Goal: Task Accomplishment & Management: Use online tool/utility

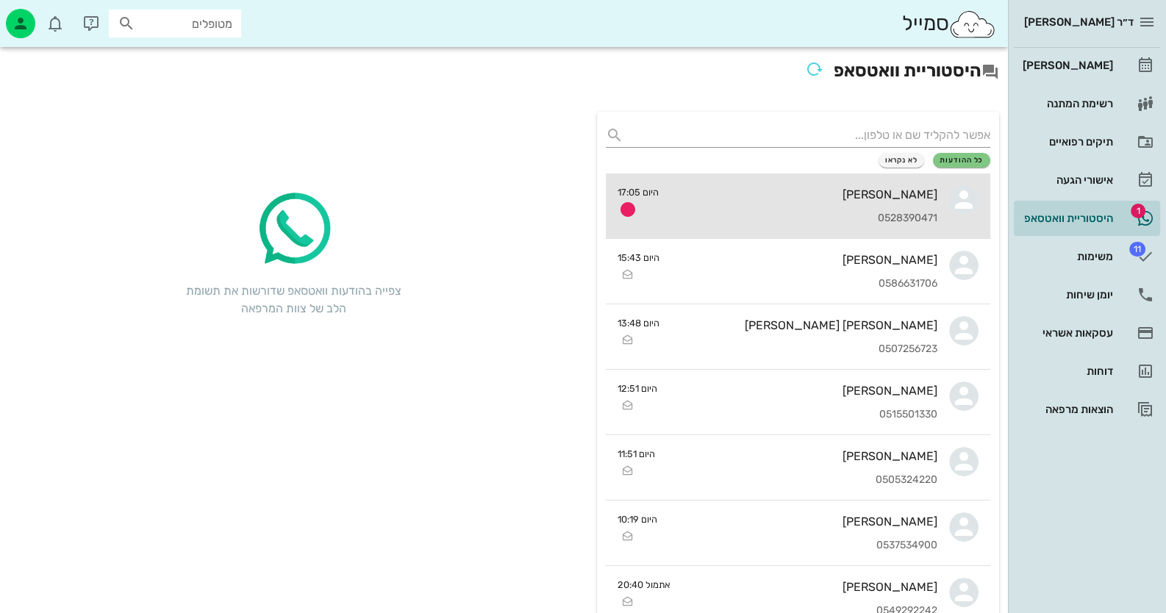
click at [894, 195] on div "[PERSON_NAME]" at bounding box center [803, 194] width 267 height 14
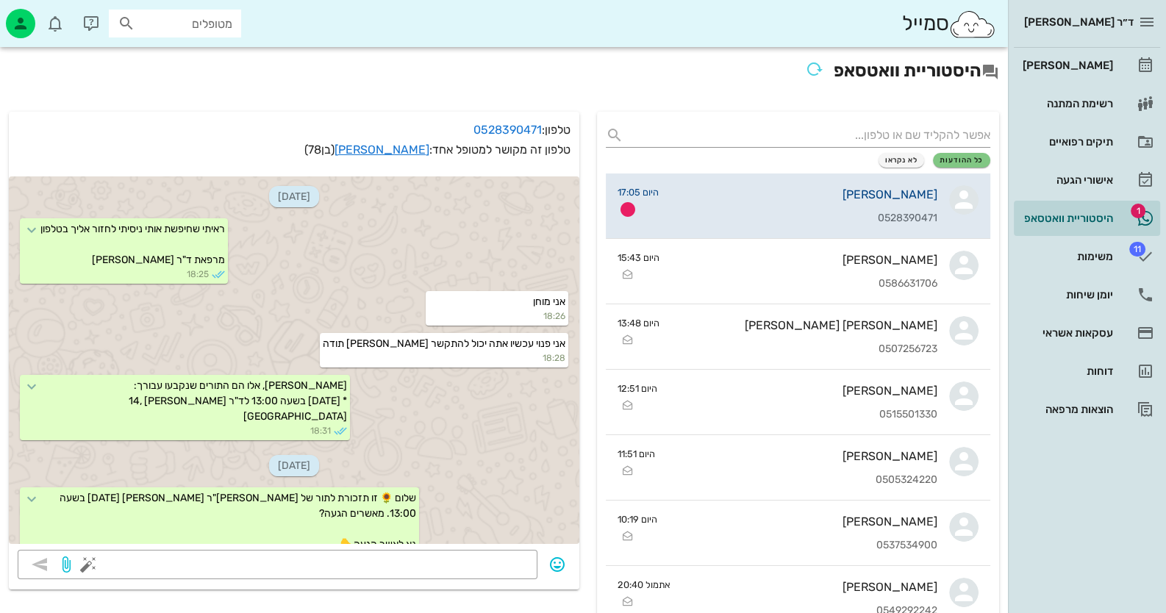
scroll to position [1442, 0]
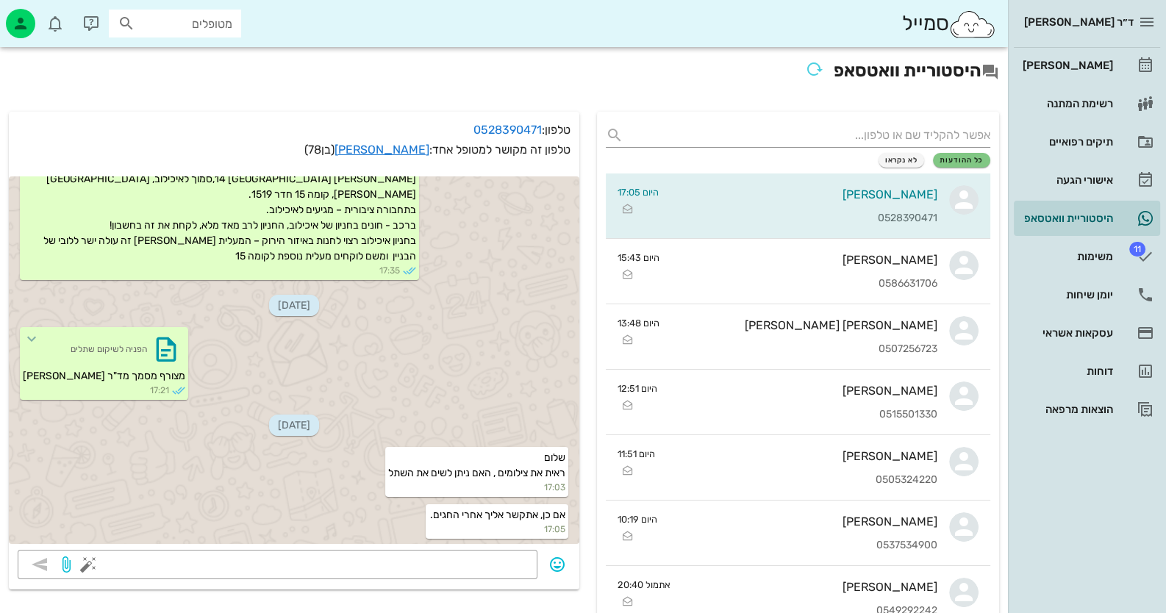
click at [217, 27] on input "מטופלים" at bounding box center [185, 23] width 94 height 19
type input "[PERSON_NAME]"
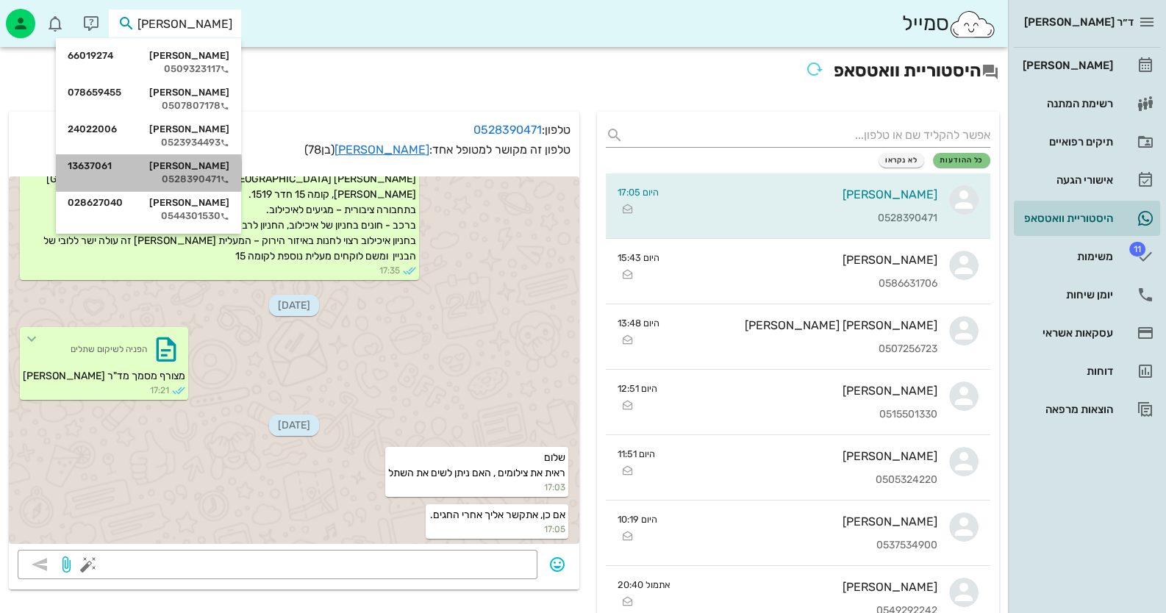
click at [208, 165] on div "[PERSON_NAME] 13637061" at bounding box center [149, 166] width 162 height 12
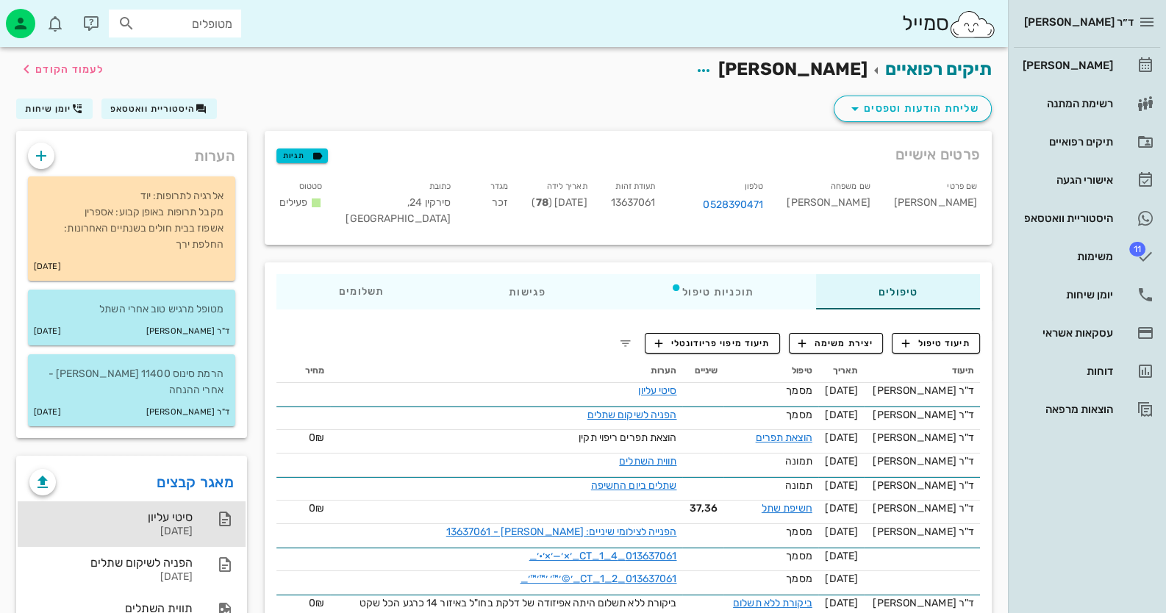
click at [187, 526] on div "[DATE]" at bounding box center [110, 532] width 163 height 12
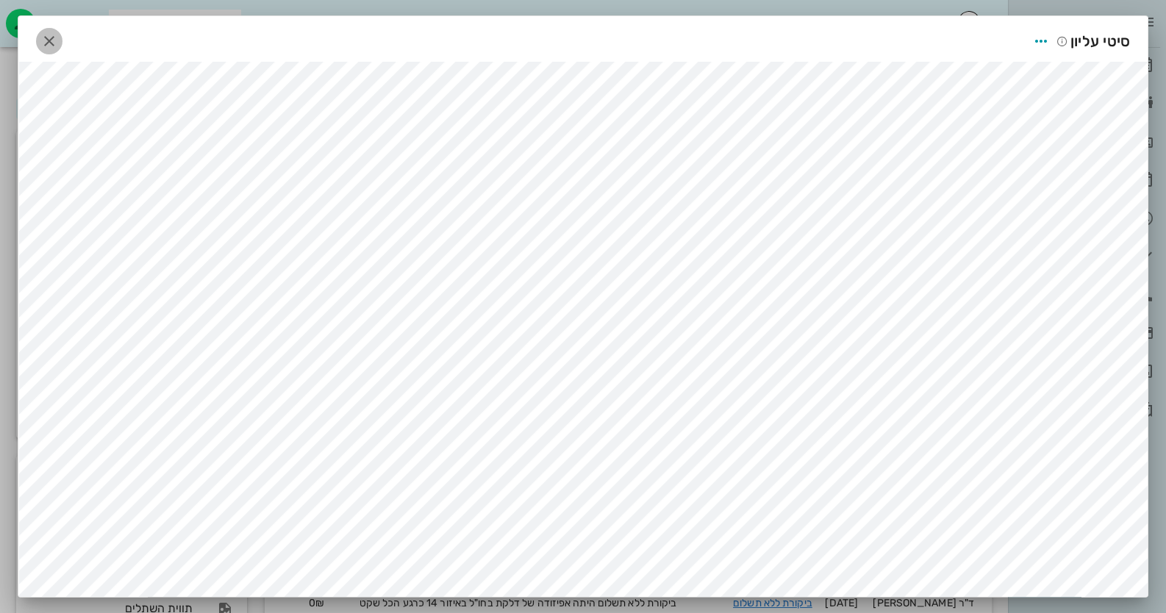
click at [46, 37] on icon "button" at bounding box center [49, 41] width 18 height 18
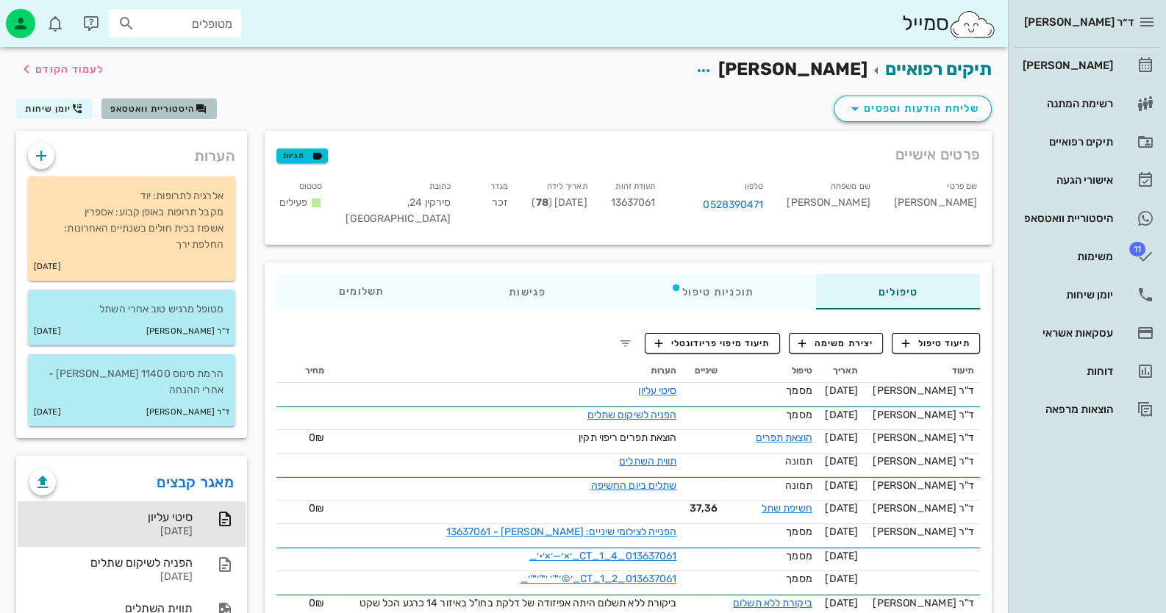
click at [154, 107] on span "היסטוריית וואטסאפ" at bounding box center [152, 109] width 85 height 10
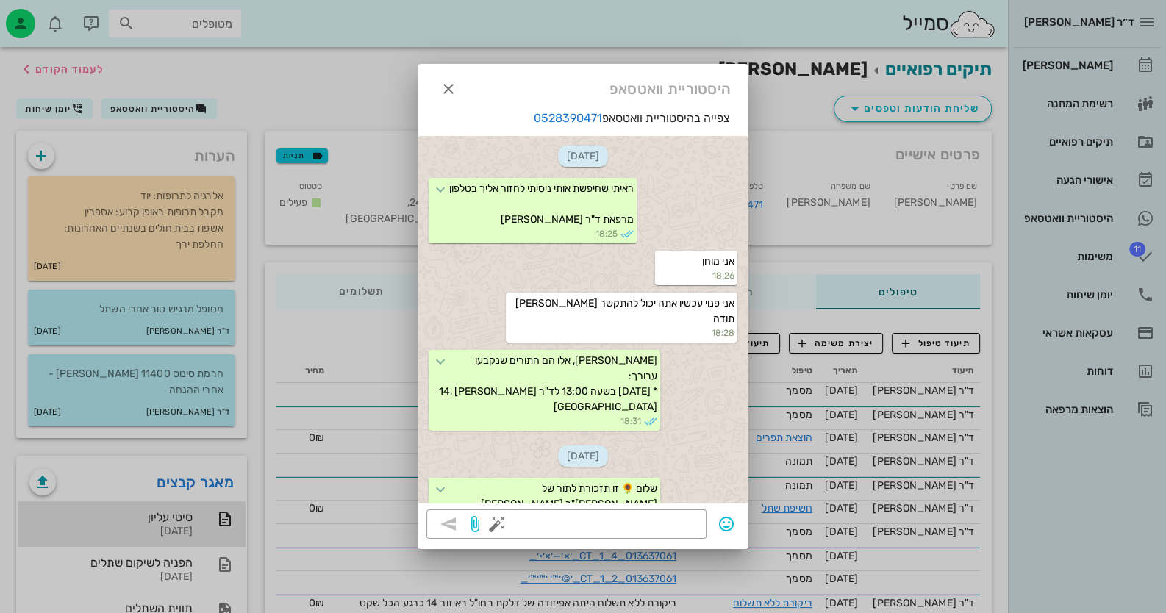
scroll to position [1597, 0]
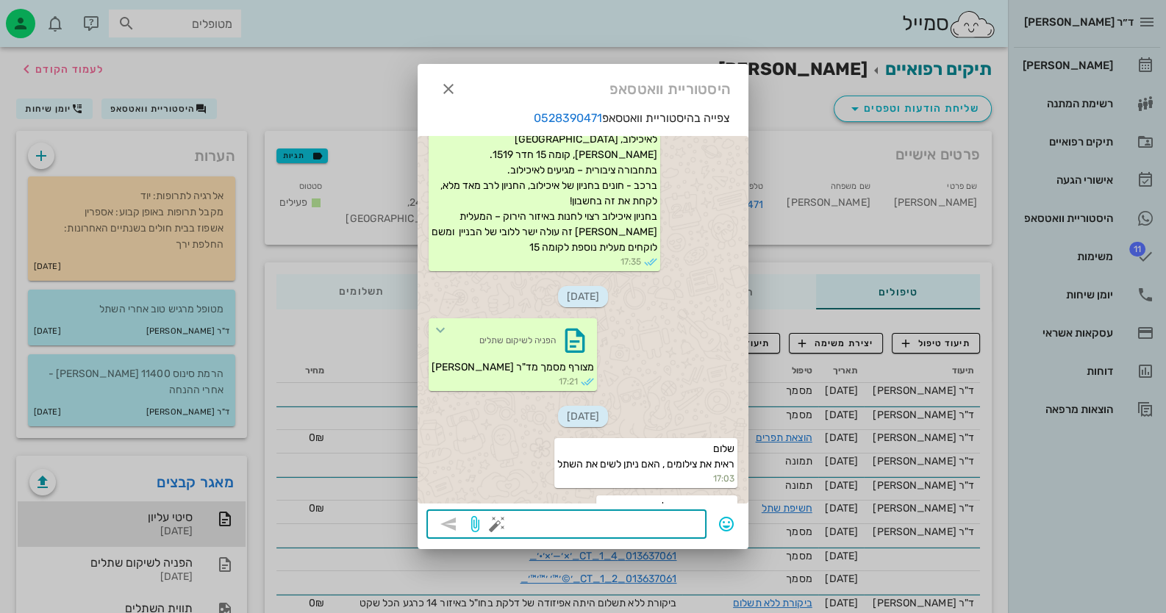
click at [689, 520] on textarea at bounding box center [599, 526] width 198 height 24
type textarea "כן - אפשרי. שנה טובה"
click at [456, 517] on span "button" at bounding box center [448, 524] width 26 height 18
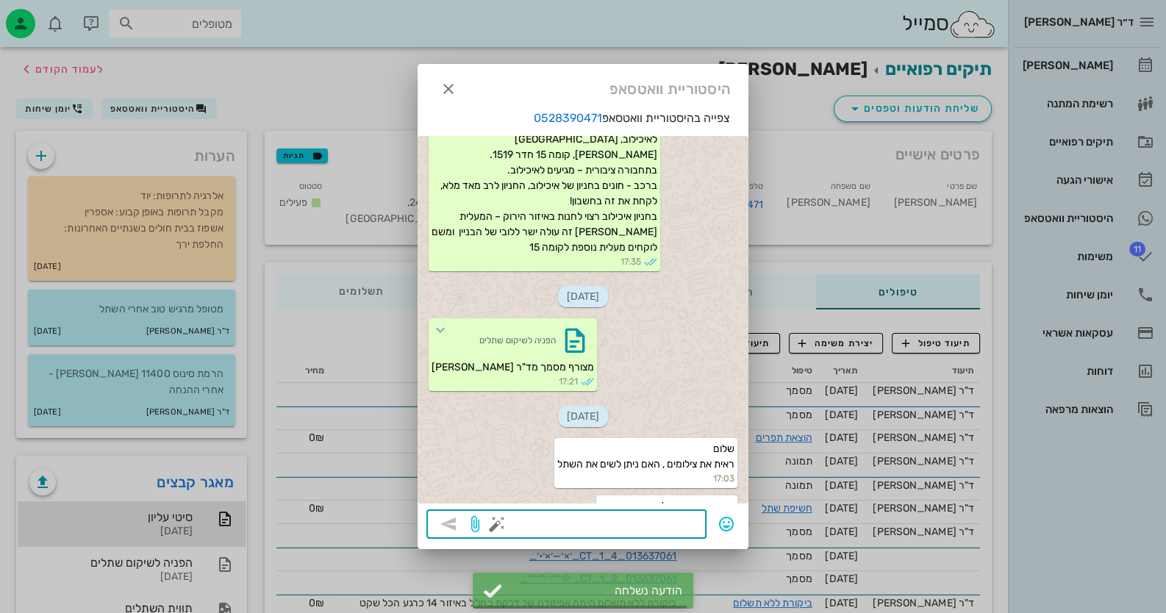
scroll to position [1638, 0]
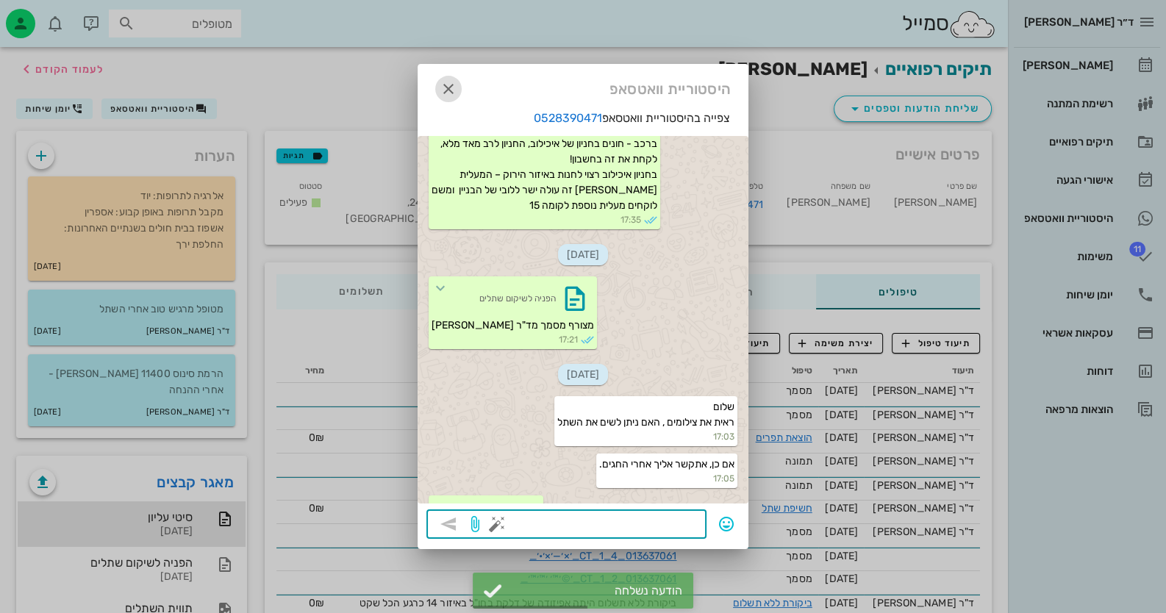
click at [449, 84] on icon "button" at bounding box center [449, 89] width 18 height 18
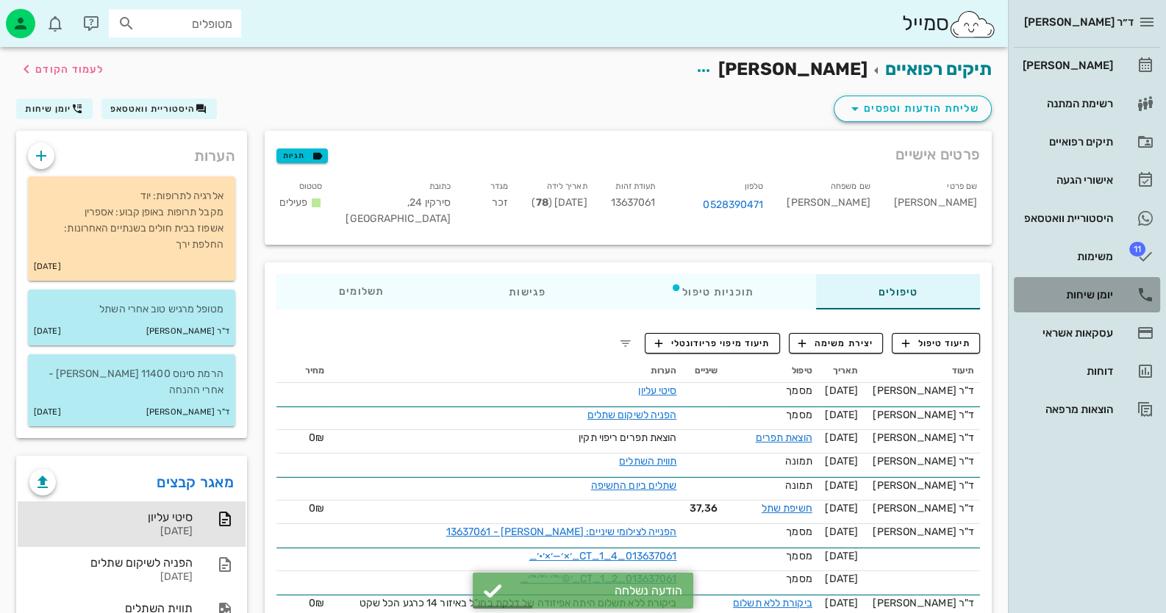
click at [1144, 295] on icon at bounding box center [1145, 295] width 18 height 18
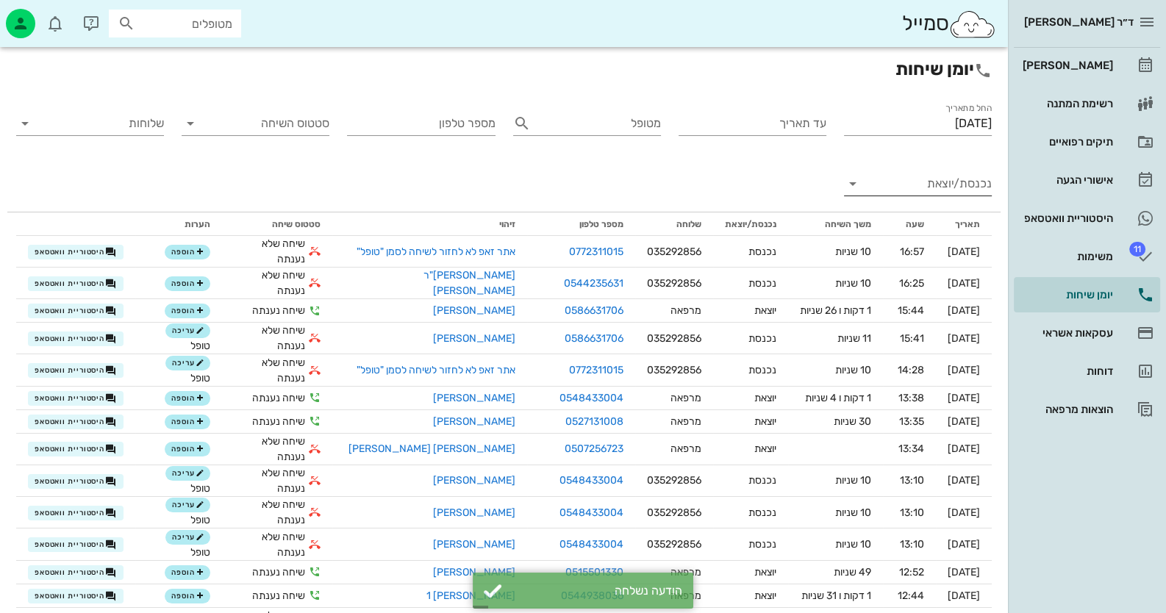
click at [958, 187] on input "נכנסת/יוצאת" at bounding box center [929, 184] width 124 height 24
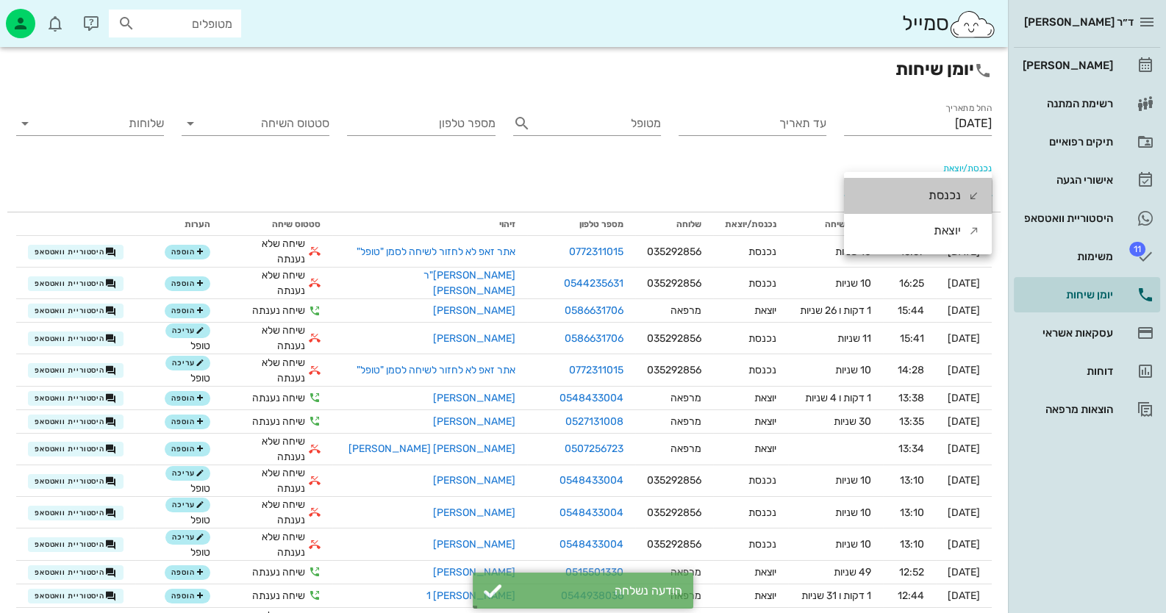
click at [958, 187] on div "נכנסת" at bounding box center [944, 195] width 32 height 35
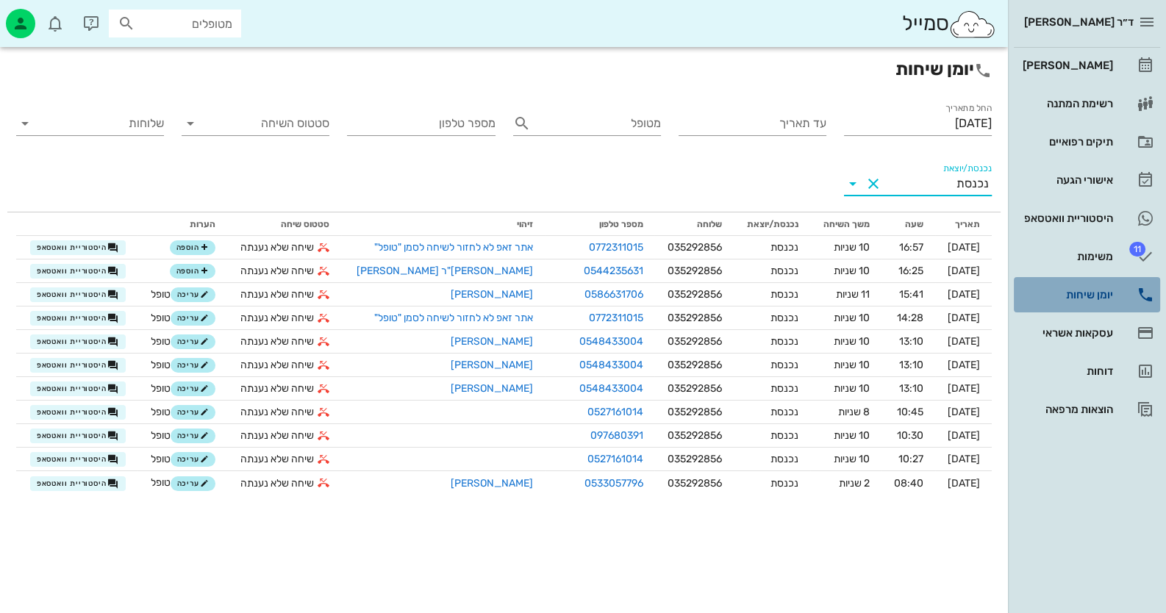
click at [1108, 290] on div "יומן שיחות" at bounding box center [1065, 295] width 93 height 12
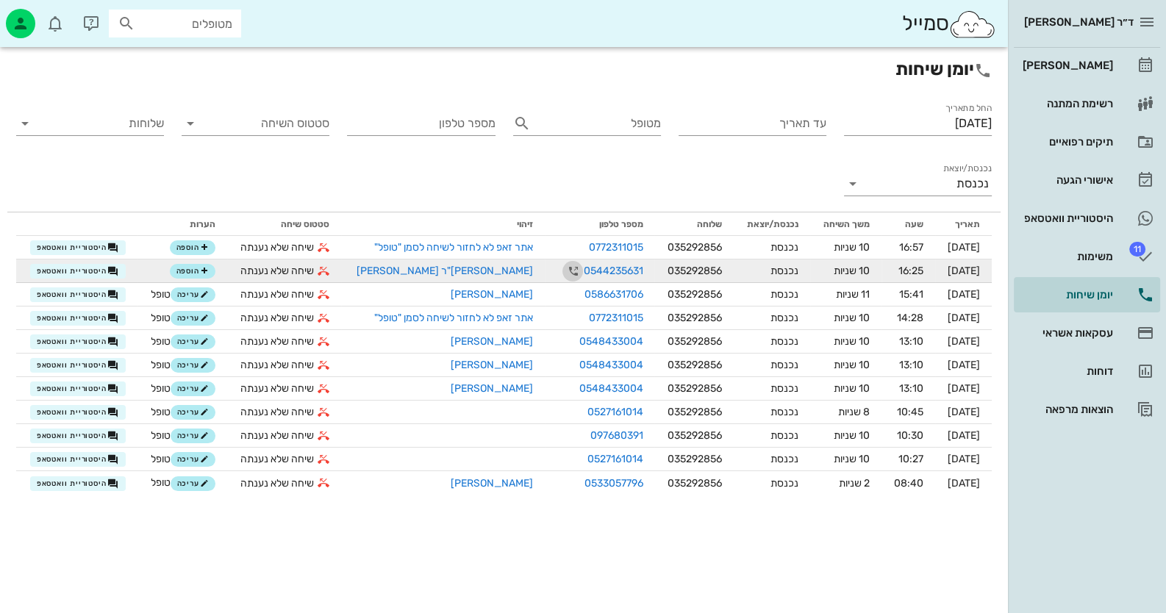
click at [564, 270] on icon "button" at bounding box center [573, 271] width 18 height 18
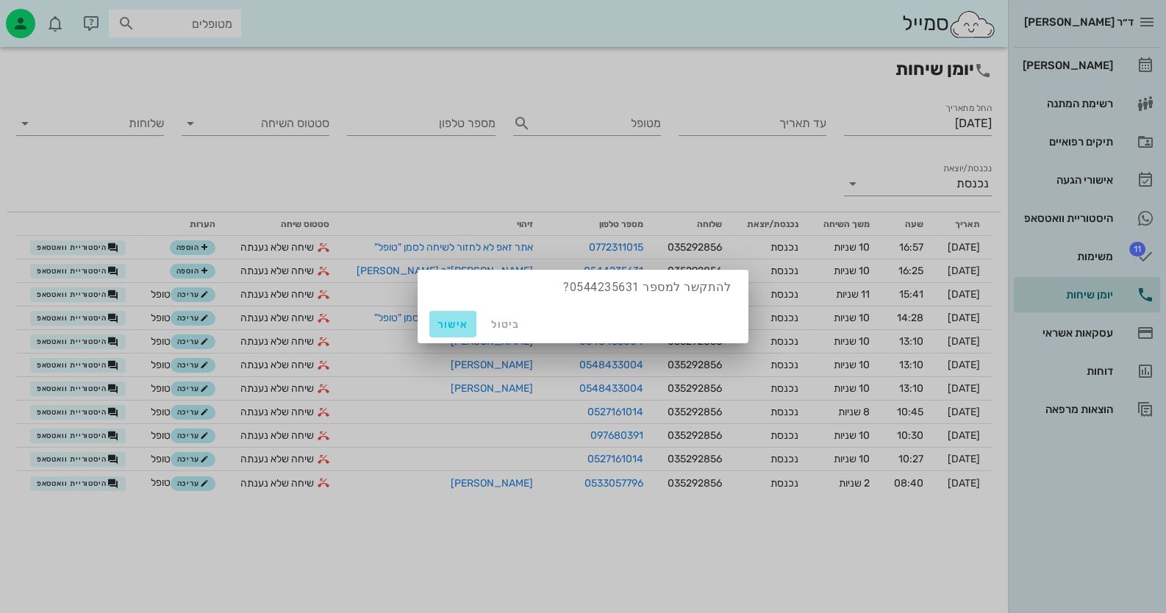
click at [467, 323] on span "אישור" at bounding box center [452, 324] width 35 height 12
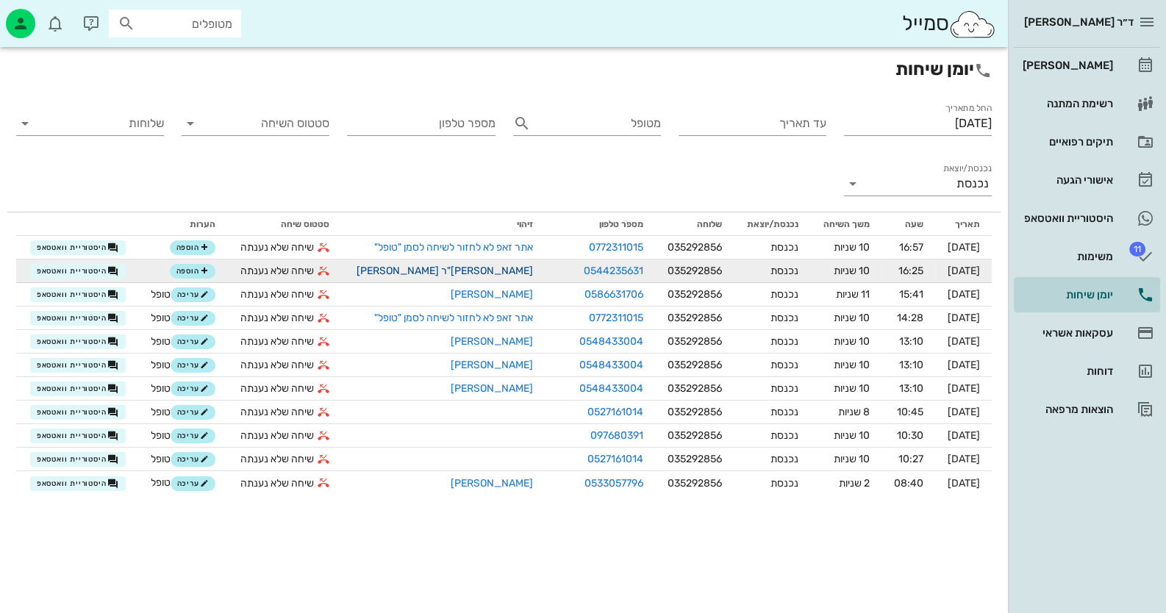
click at [492, 273] on link "[PERSON_NAME]"ר [PERSON_NAME]" at bounding box center [444, 271] width 176 height 12
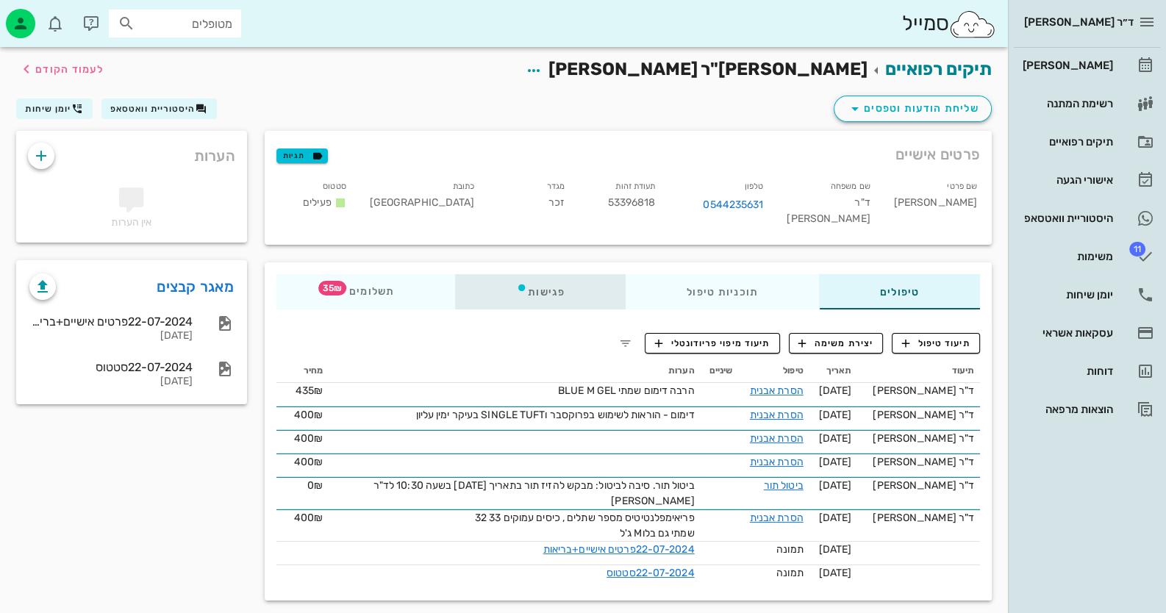
click at [570, 282] on div "פגישות" at bounding box center [540, 291] width 171 height 35
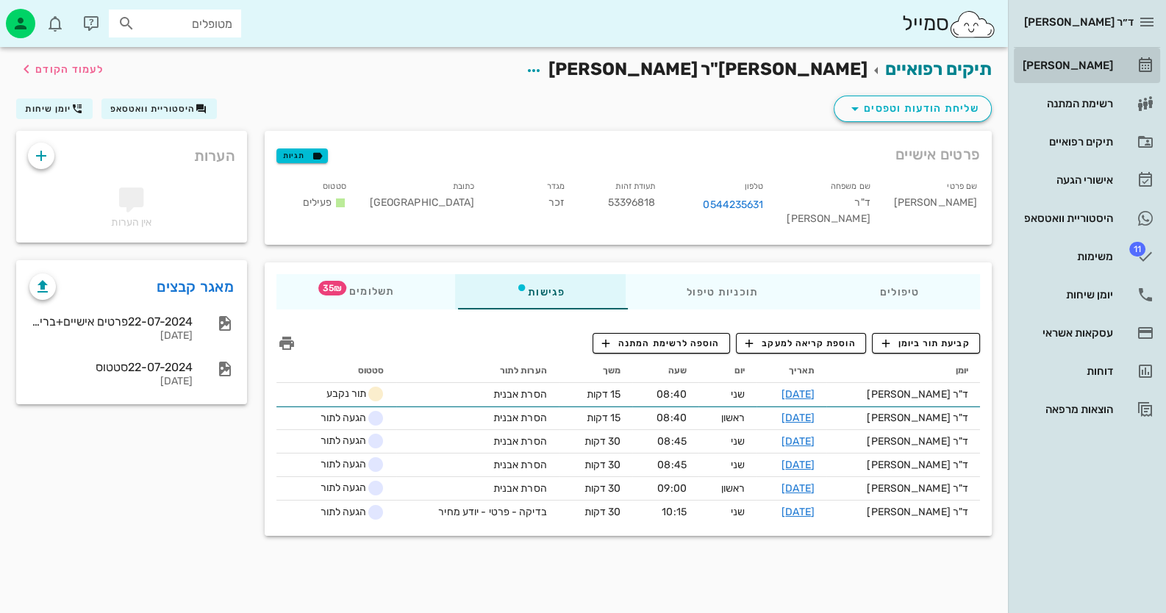
click at [1105, 60] on div "[PERSON_NAME]" at bounding box center [1065, 66] width 93 height 12
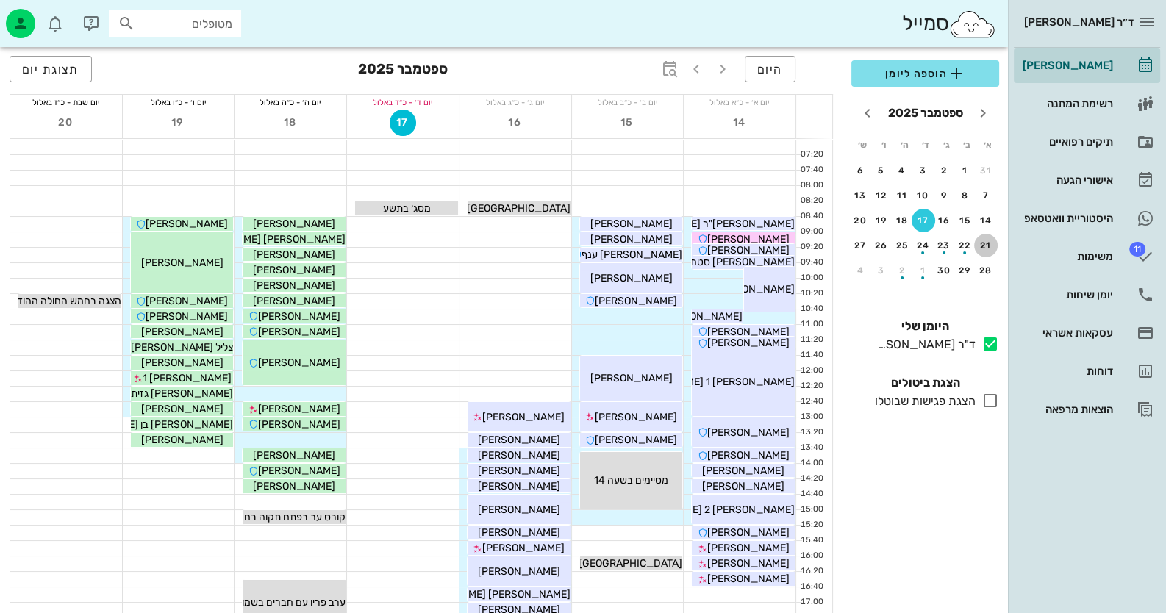
click at [980, 234] on button "21" at bounding box center [986, 246] width 24 height 24
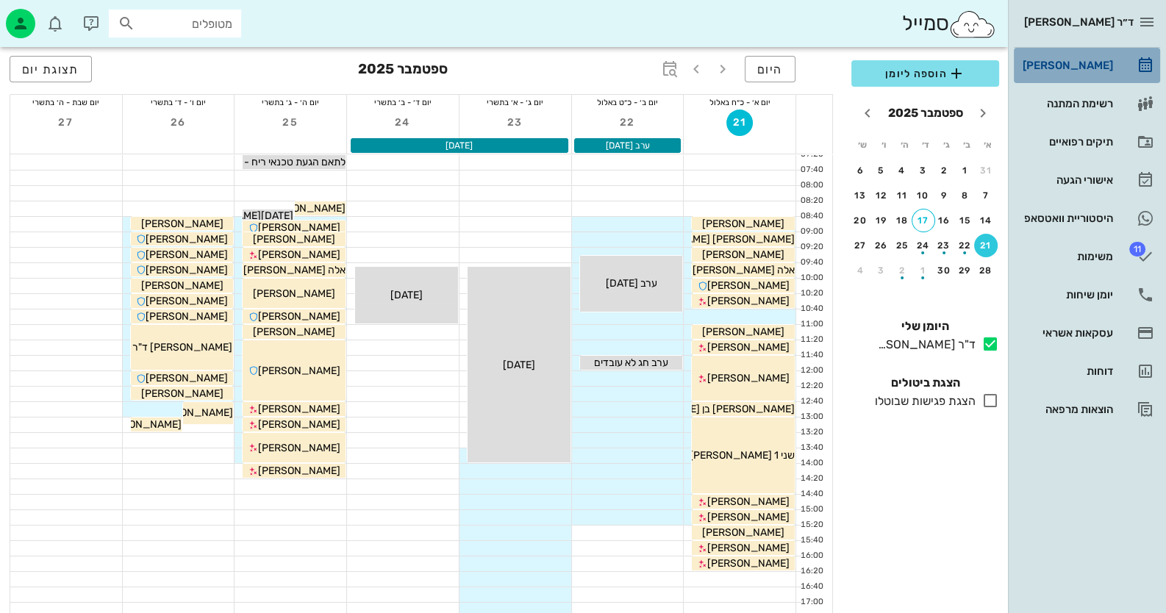
click at [1135, 68] on link "[PERSON_NAME]" at bounding box center [1087, 65] width 146 height 35
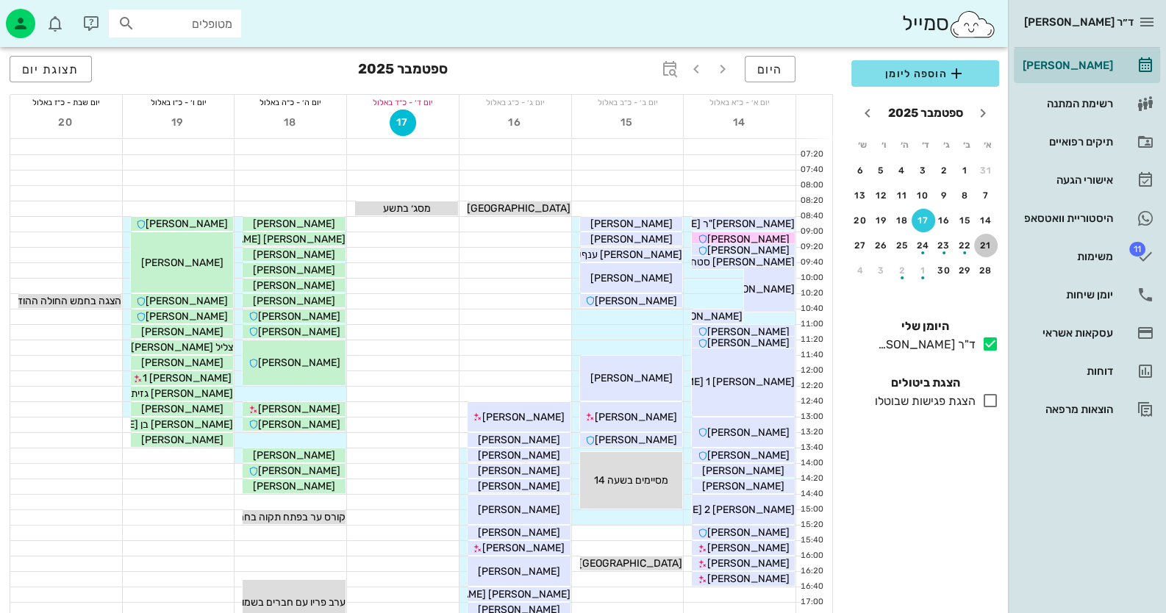
click at [986, 242] on div "21" at bounding box center [986, 245] width 24 height 10
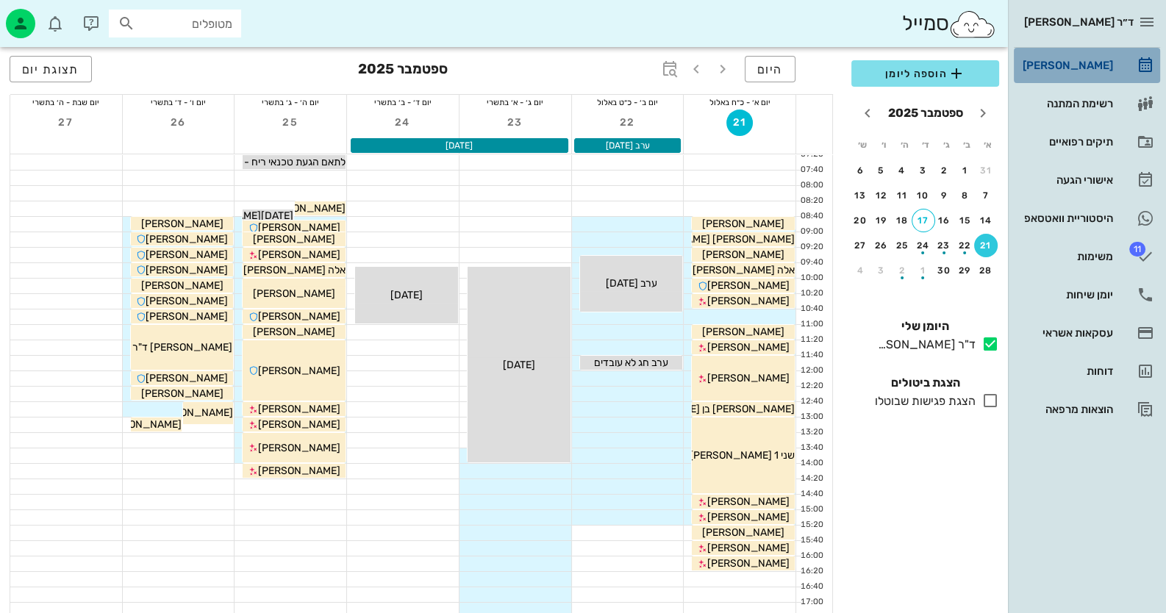
click at [1144, 70] on icon at bounding box center [1145, 66] width 18 height 18
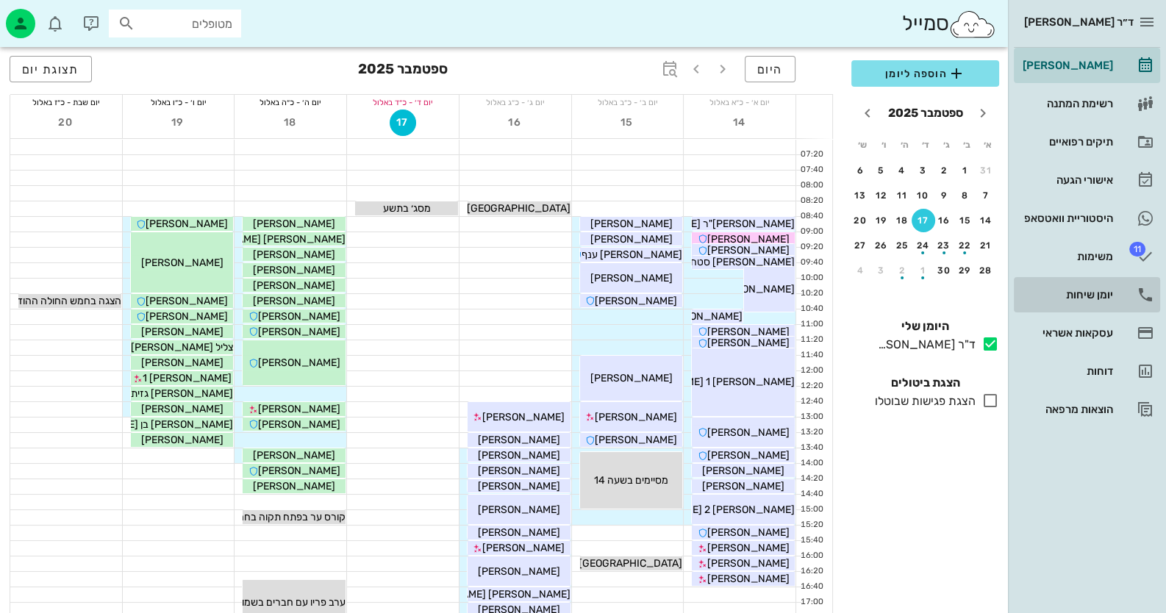
click at [1103, 290] on div "יומן שיחות" at bounding box center [1065, 295] width 93 height 12
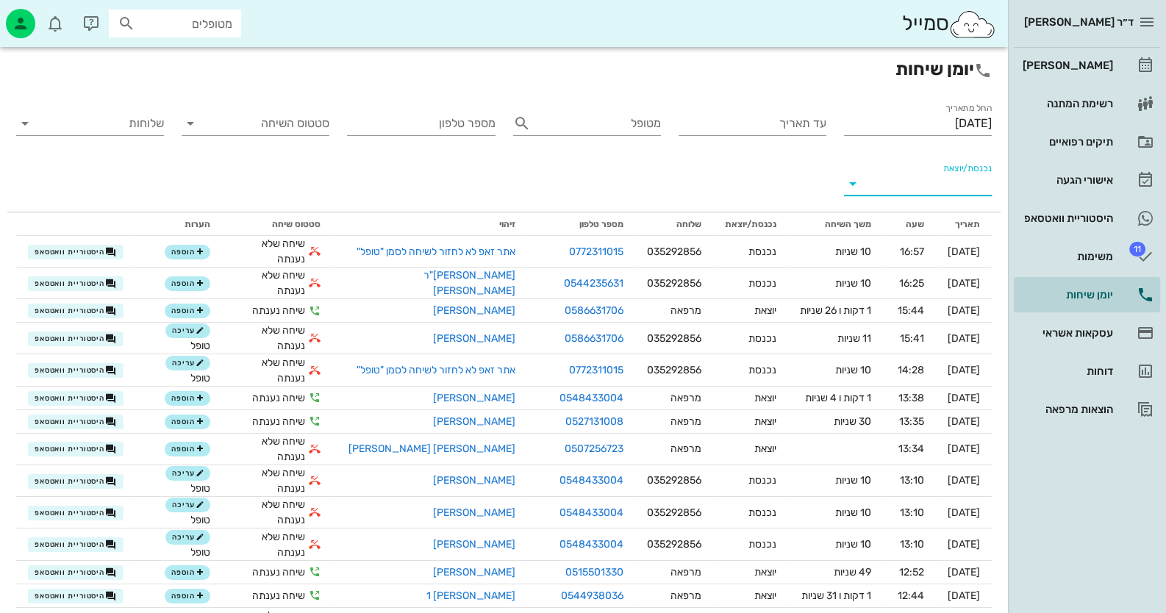
click at [917, 185] on input "נכנסת/יוצאת" at bounding box center [929, 184] width 124 height 24
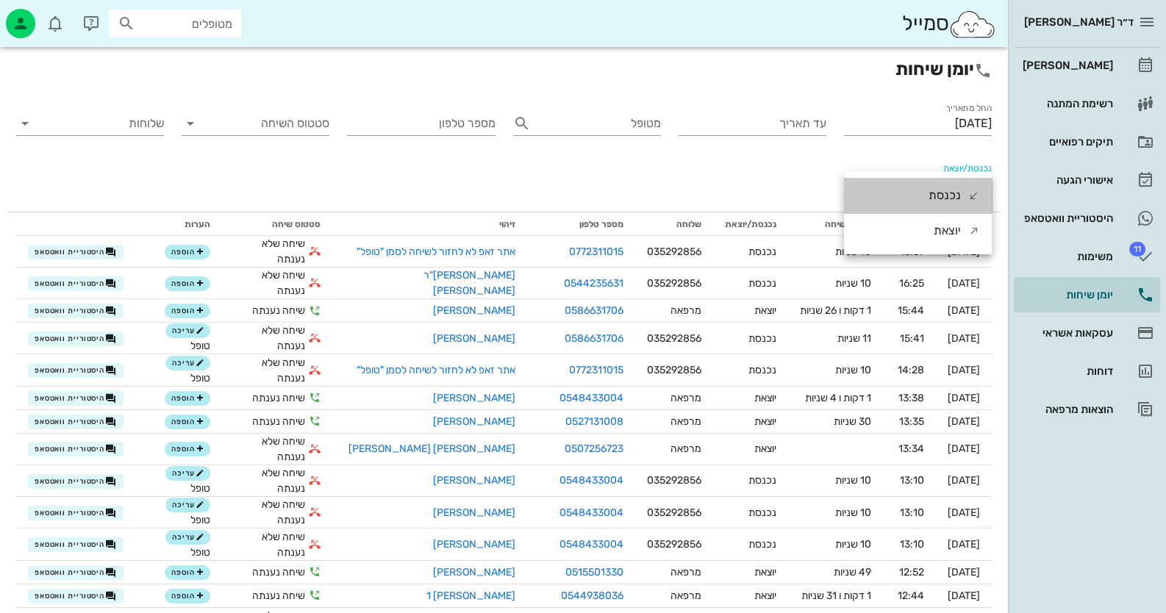
click at [917, 185] on div "נכנסת" at bounding box center [918, 195] width 148 height 35
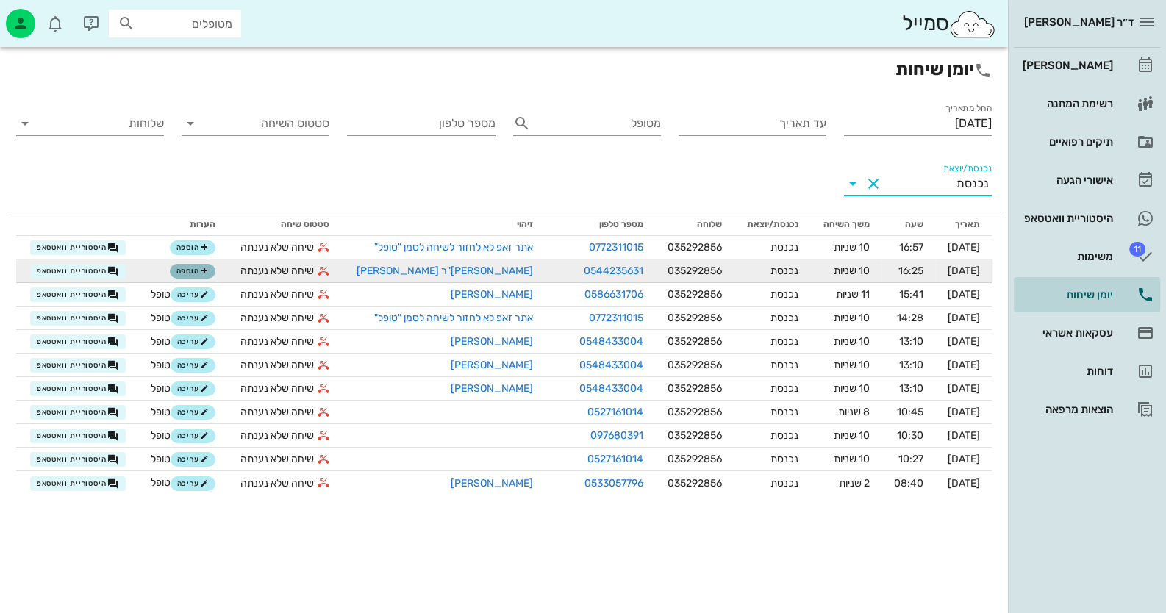
click at [194, 271] on span "הוספה" at bounding box center [192, 271] width 32 height 9
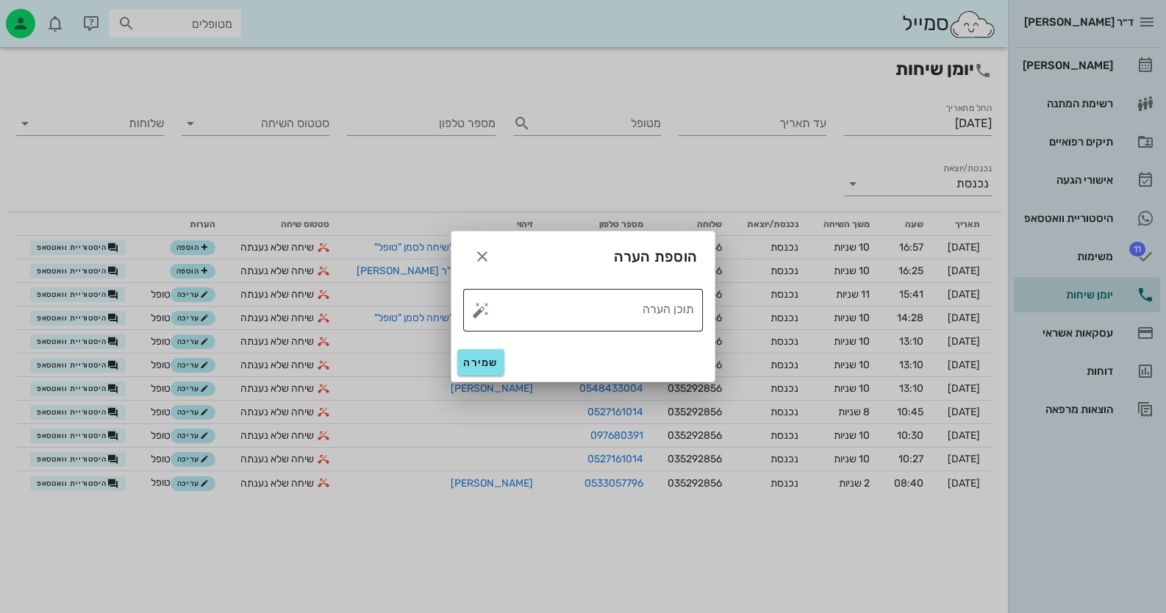
click at [481, 312] on button "button" at bounding box center [481, 310] width 18 height 18
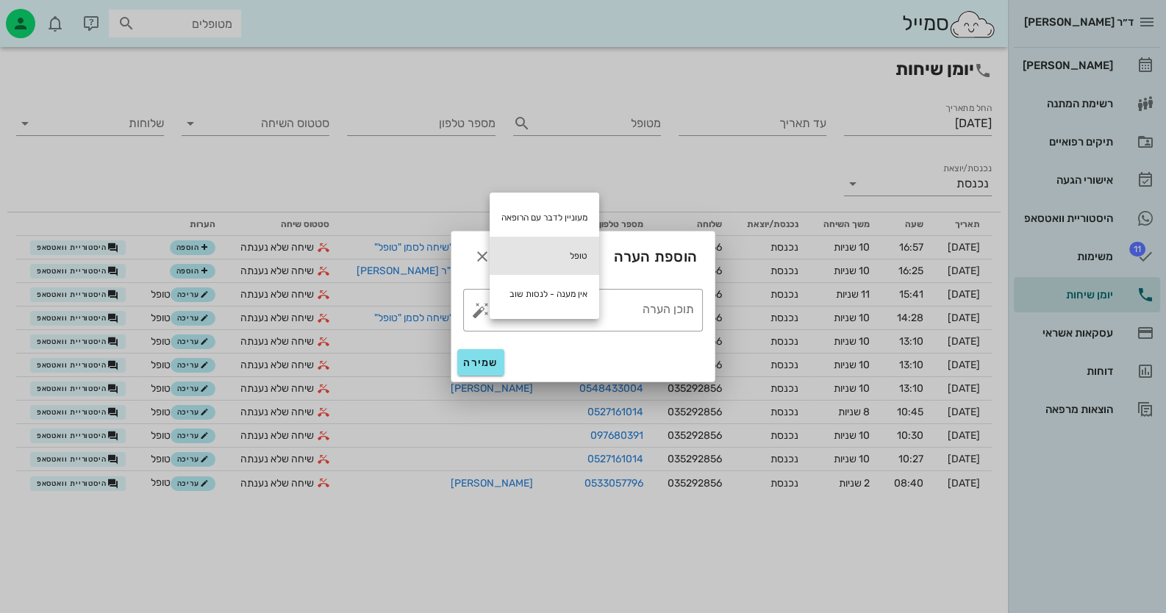
click at [552, 261] on div "טופל" at bounding box center [545, 256] width 110 height 38
type textarea "טופל"
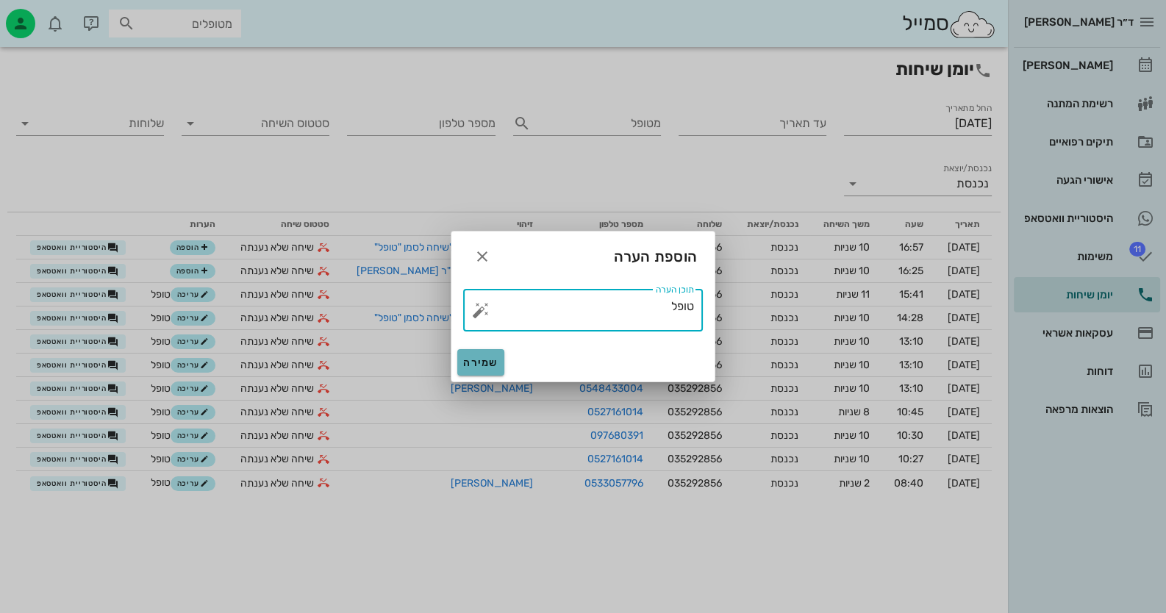
click at [476, 359] on span "שמירה" at bounding box center [480, 362] width 35 height 12
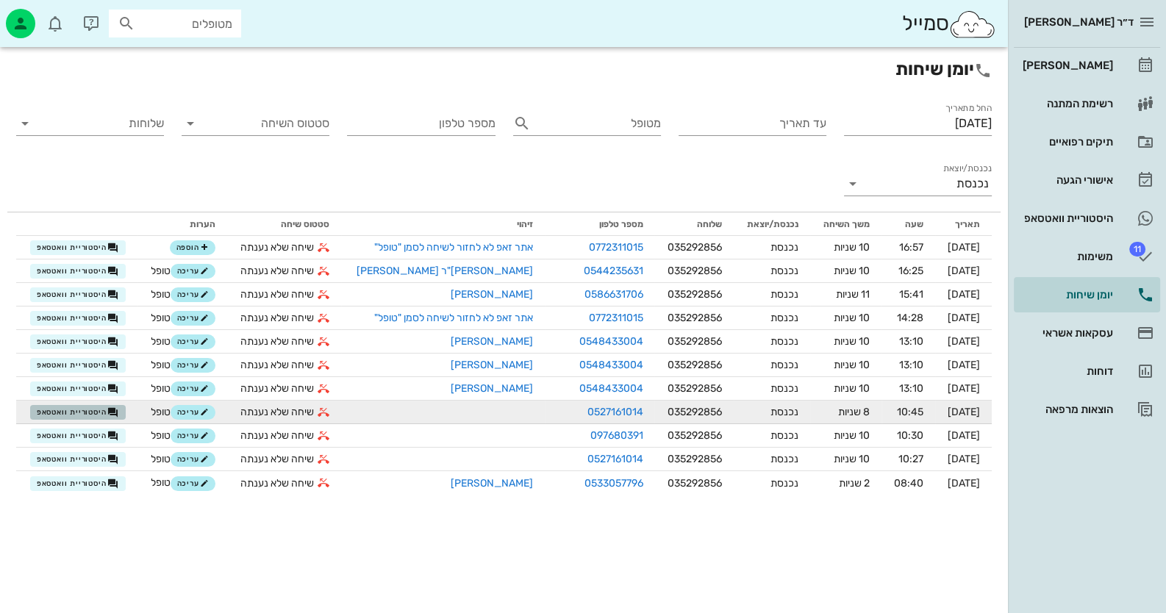
click at [90, 409] on span "היסטוריית וואטסאפ" at bounding box center [78, 412] width 82 height 12
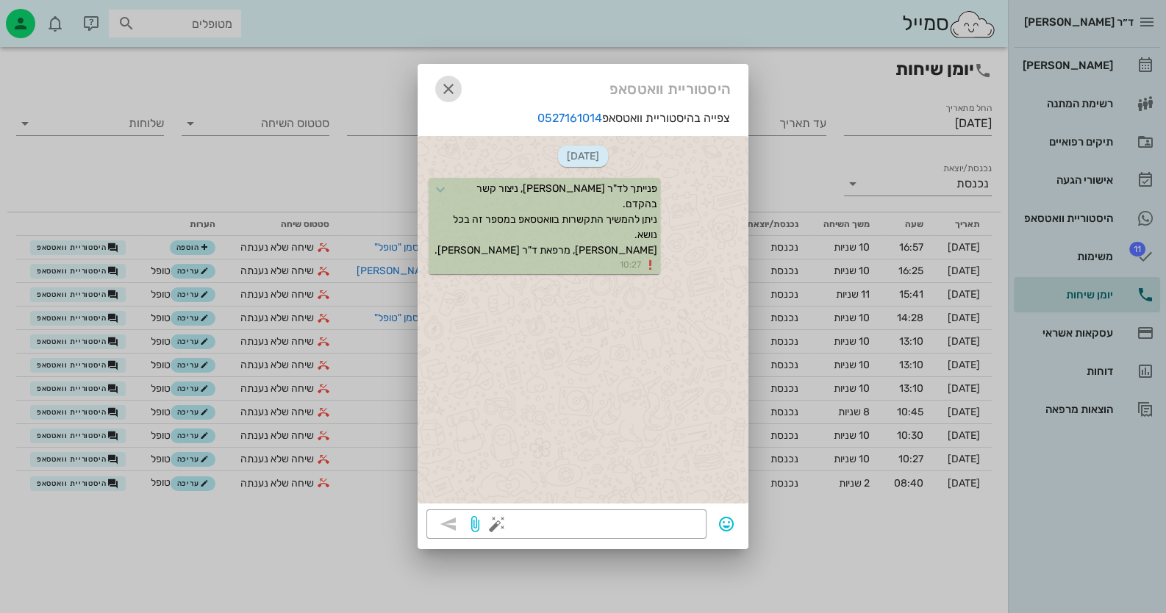
click at [437, 90] on span "button" at bounding box center [448, 89] width 26 height 18
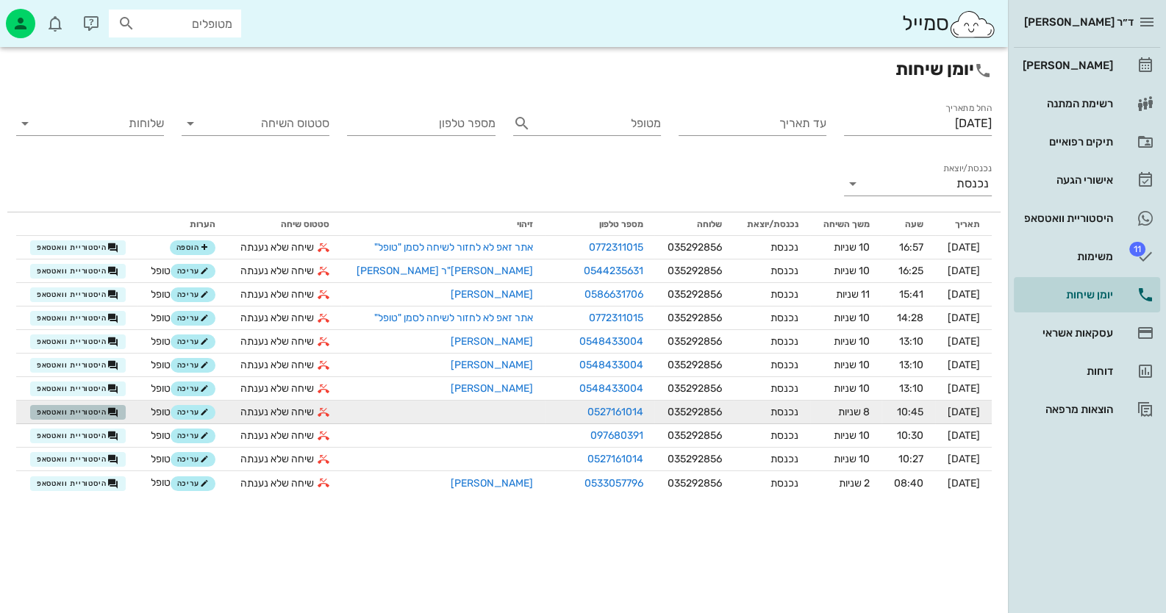
click at [87, 408] on span "היסטוריית וואטסאפ" at bounding box center [78, 412] width 82 height 12
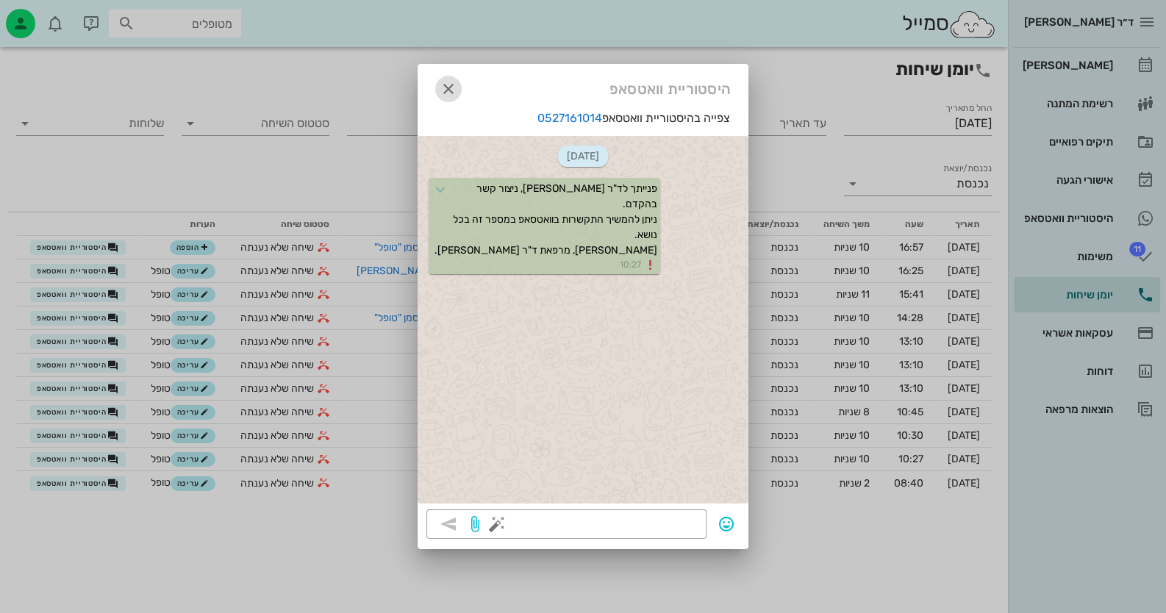
click at [449, 85] on icon "button" at bounding box center [449, 89] width 18 height 18
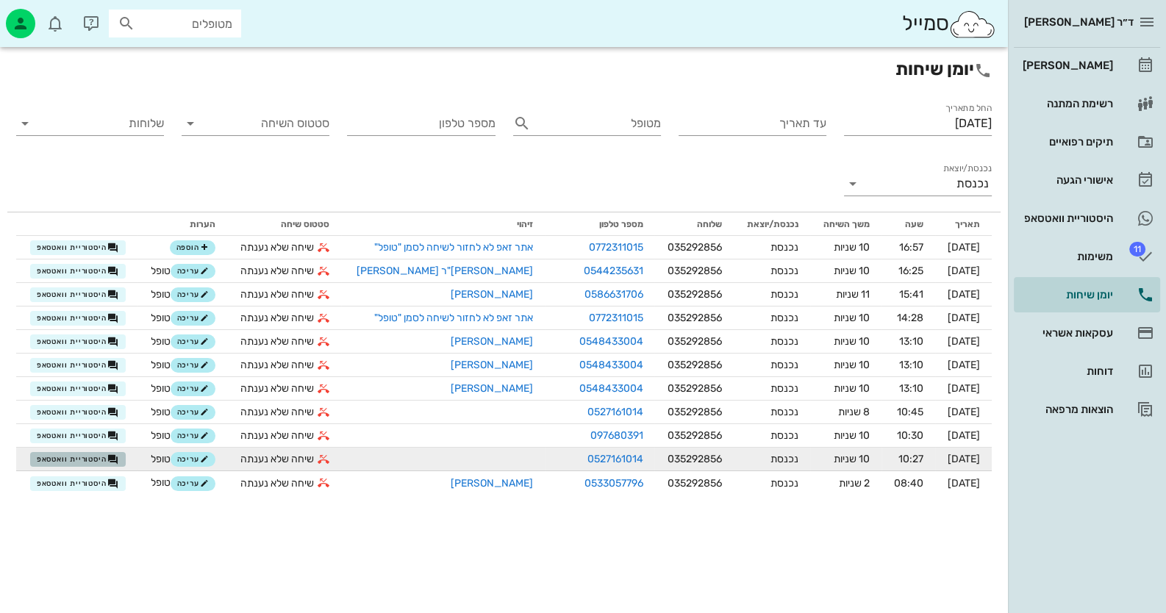
click at [65, 454] on span "היסטוריית וואטסאפ" at bounding box center [78, 460] width 82 height 12
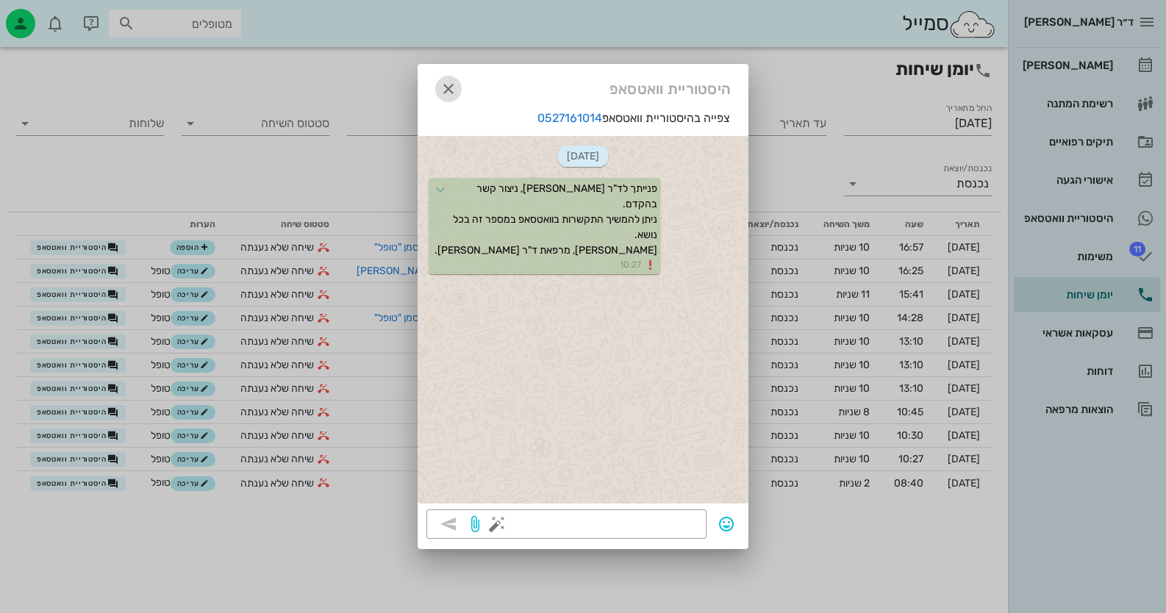
click at [450, 90] on icon "button" at bounding box center [449, 89] width 18 height 18
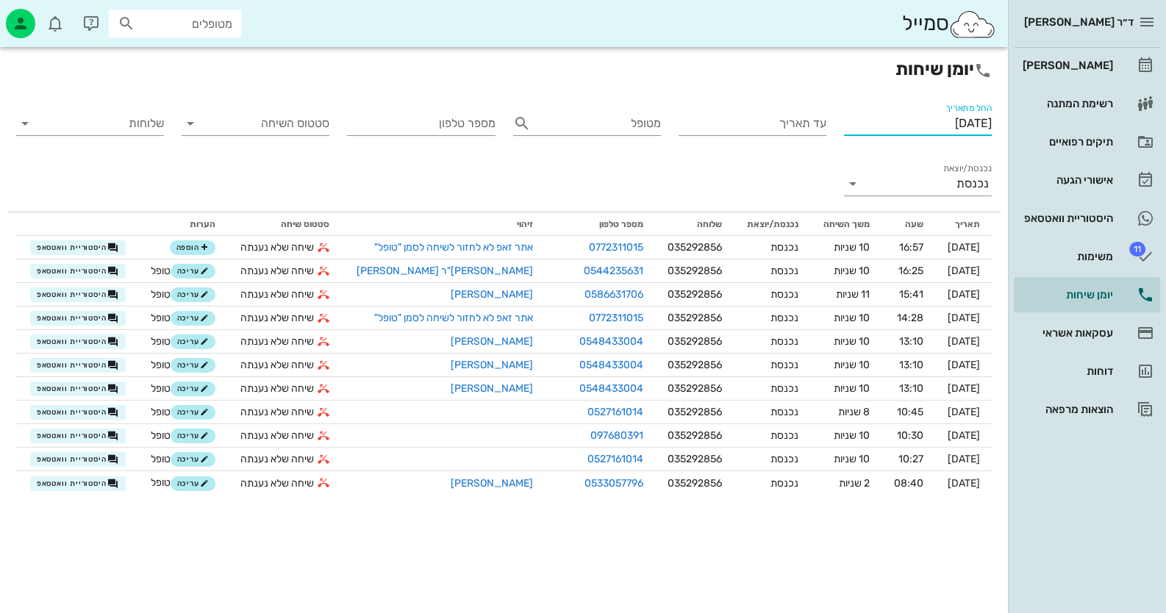
click at [969, 115] on input "[DATE]" at bounding box center [918, 124] width 148 height 24
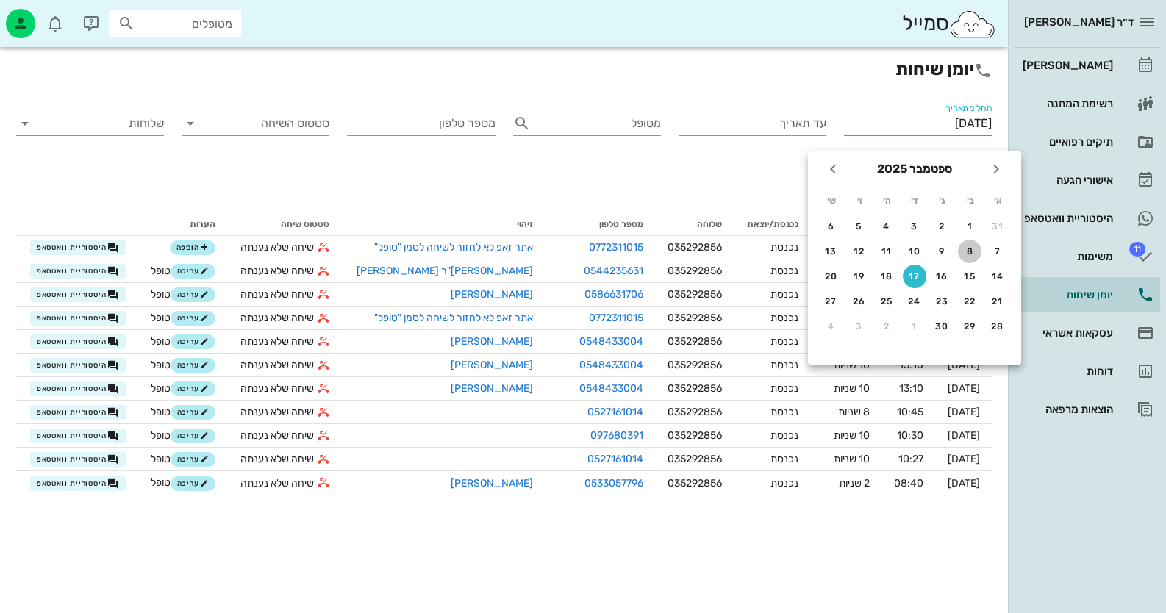
click at [970, 252] on div "8" at bounding box center [970, 251] width 24 height 10
type input "[DATE]"
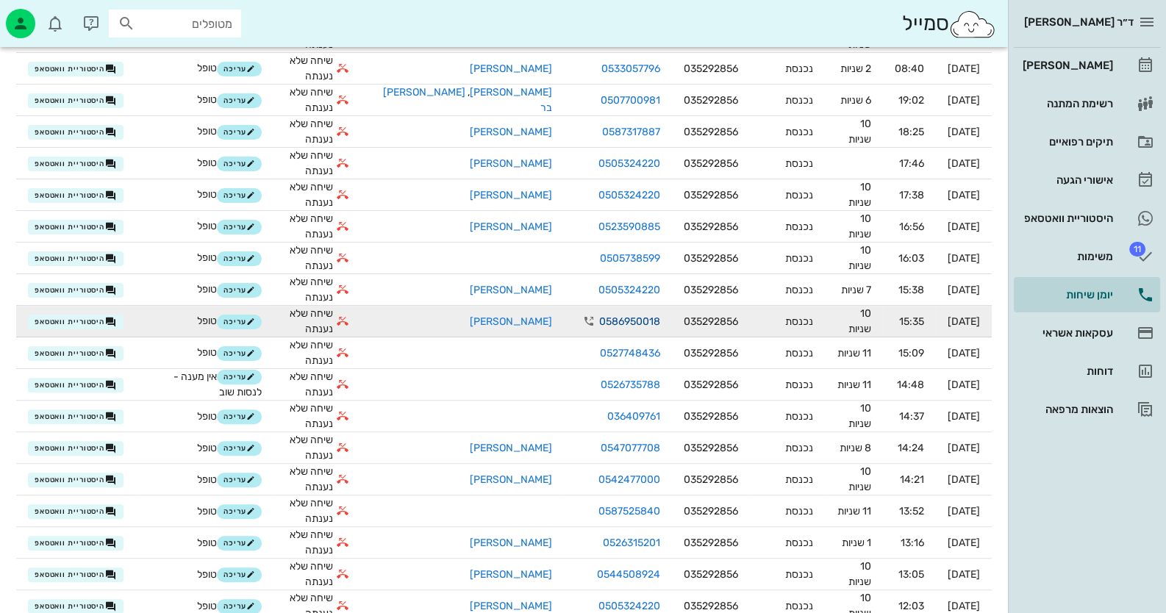
scroll to position [515, 0]
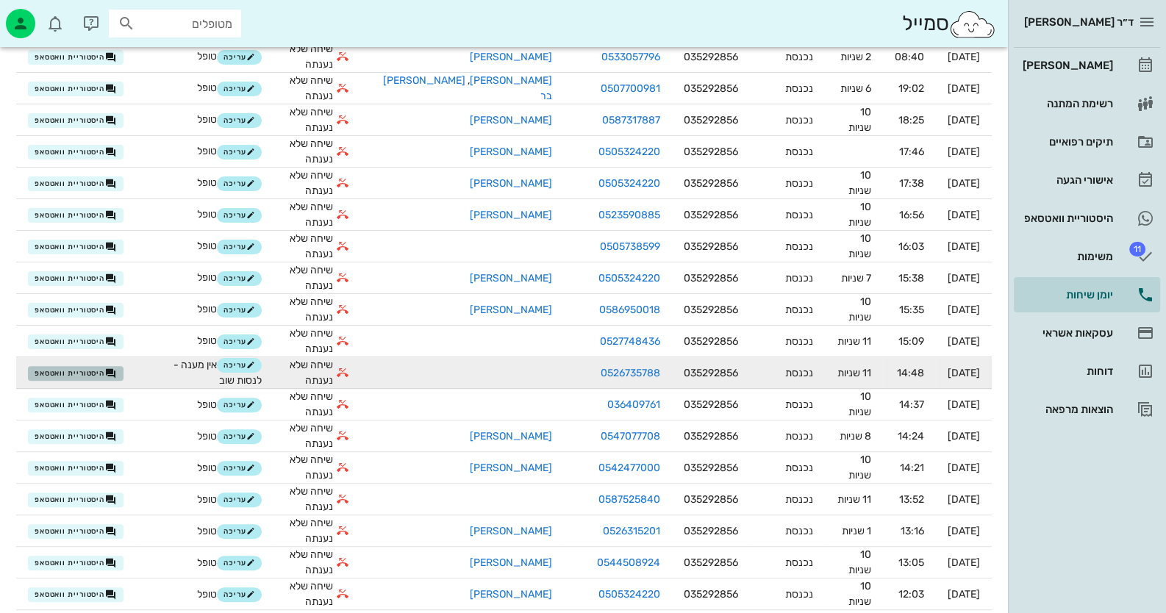
click at [105, 375] on icon "button" at bounding box center [111, 374] width 12 height 12
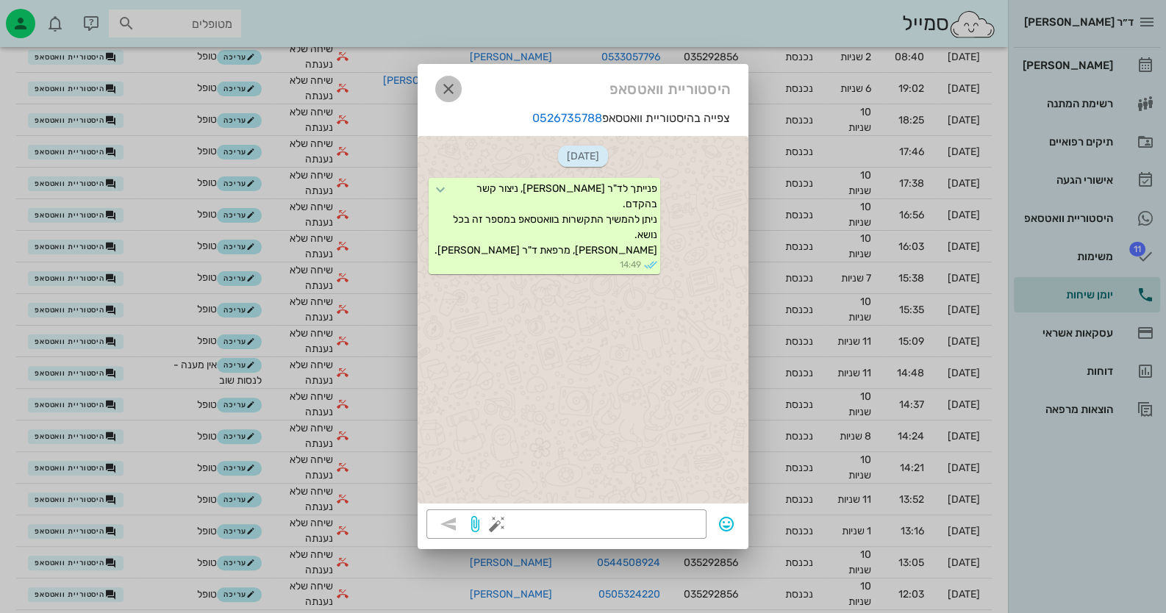
click at [450, 92] on icon "button" at bounding box center [449, 89] width 18 height 18
